Goal: Find specific page/section: Find specific page/section

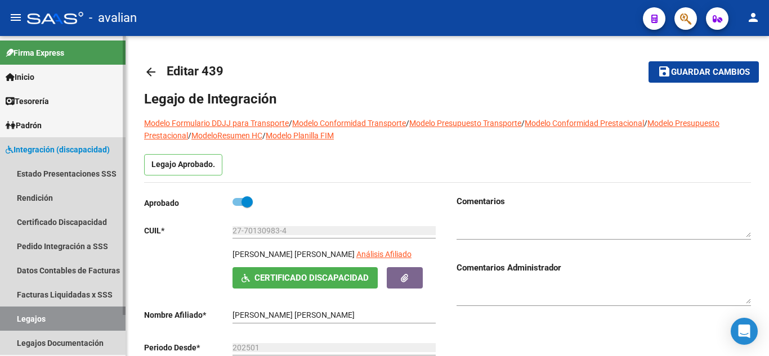
click at [11, 318] on link "Legajos" at bounding box center [63, 319] width 126 height 24
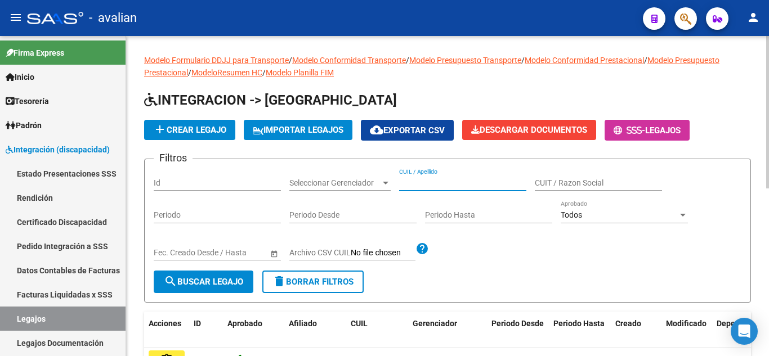
click at [433, 182] on input "CUIL / Apellido" at bounding box center [462, 183] width 127 height 10
paste input "20578401238"
type input "20578401238"
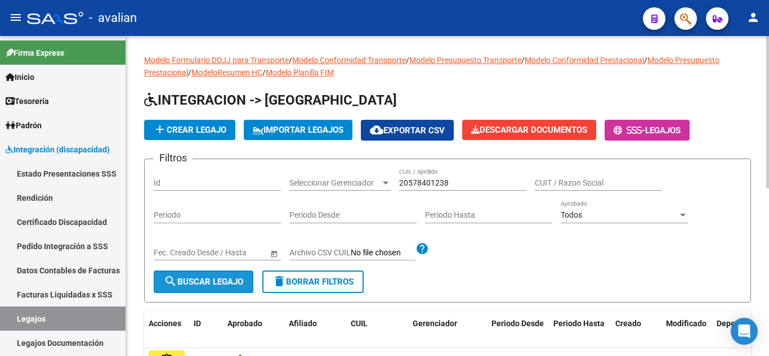
click at [208, 278] on span "search Buscar Legajo" at bounding box center [203, 282] width 79 height 10
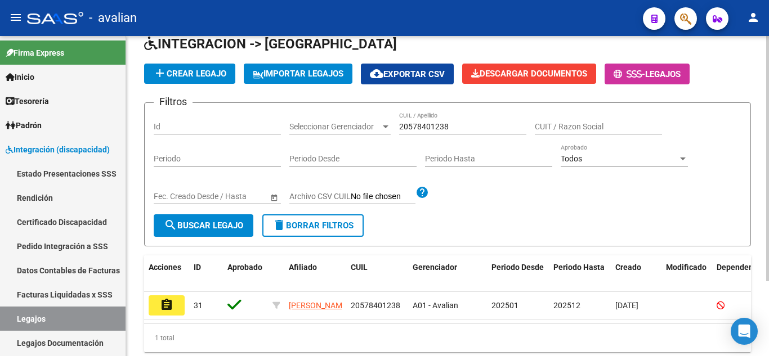
scroll to position [98, 0]
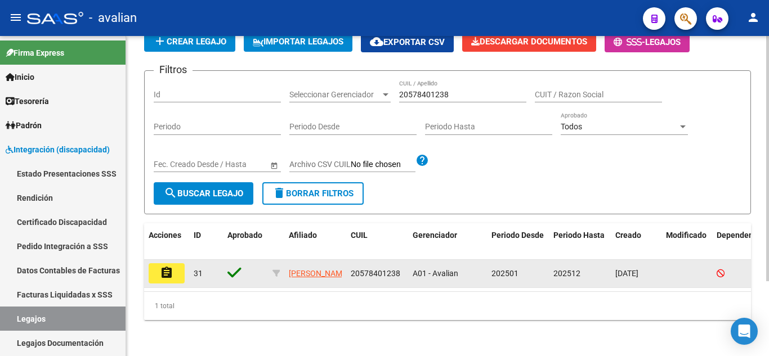
click at [173, 264] on button "assignment" at bounding box center [167, 274] width 36 height 20
